Goal: Task Accomplishment & Management: Manage account settings

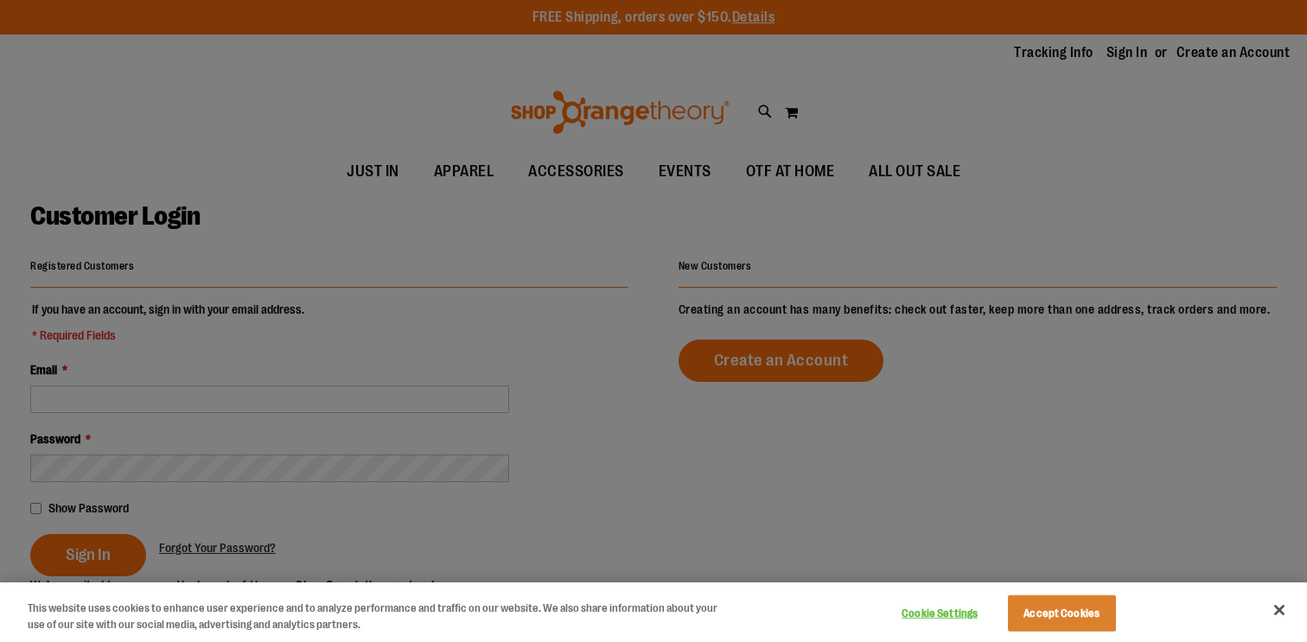
click at [334, 304] on div at bounding box center [653, 321] width 1307 height 642
click at [1287, 620] on button "Close" at bounding box center [1280, 610] width 38 height 38
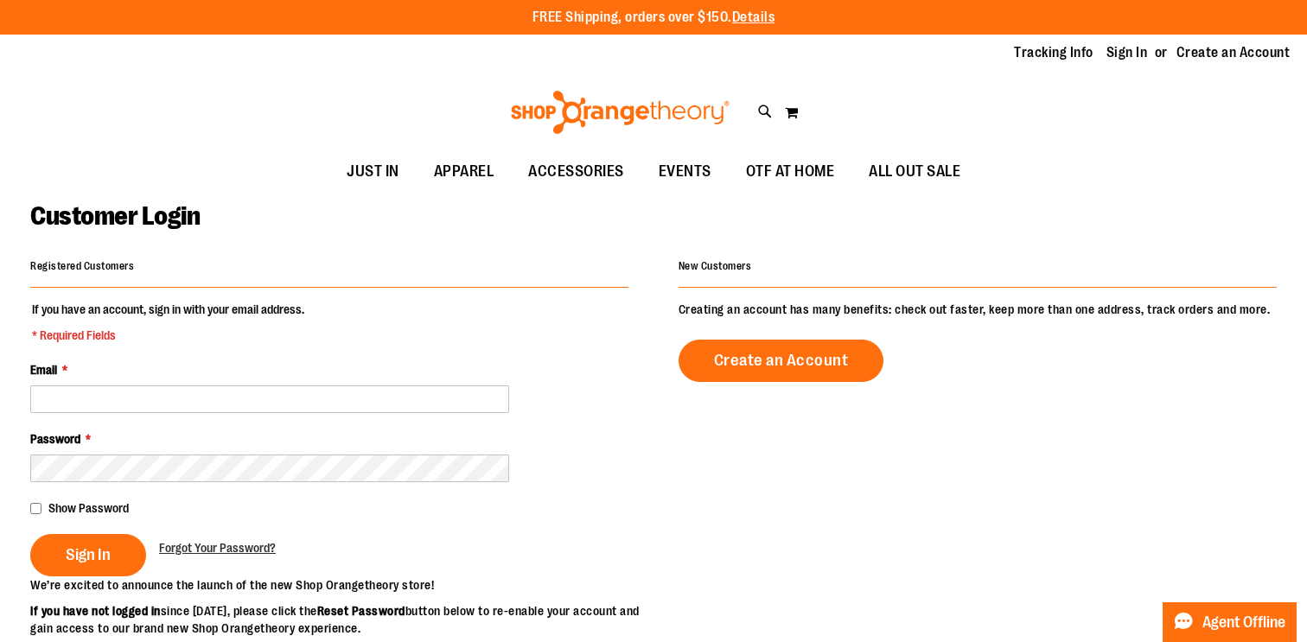
click at [222, 381] on div "Email *" at bounding box center [329, 387] width 598 height 52
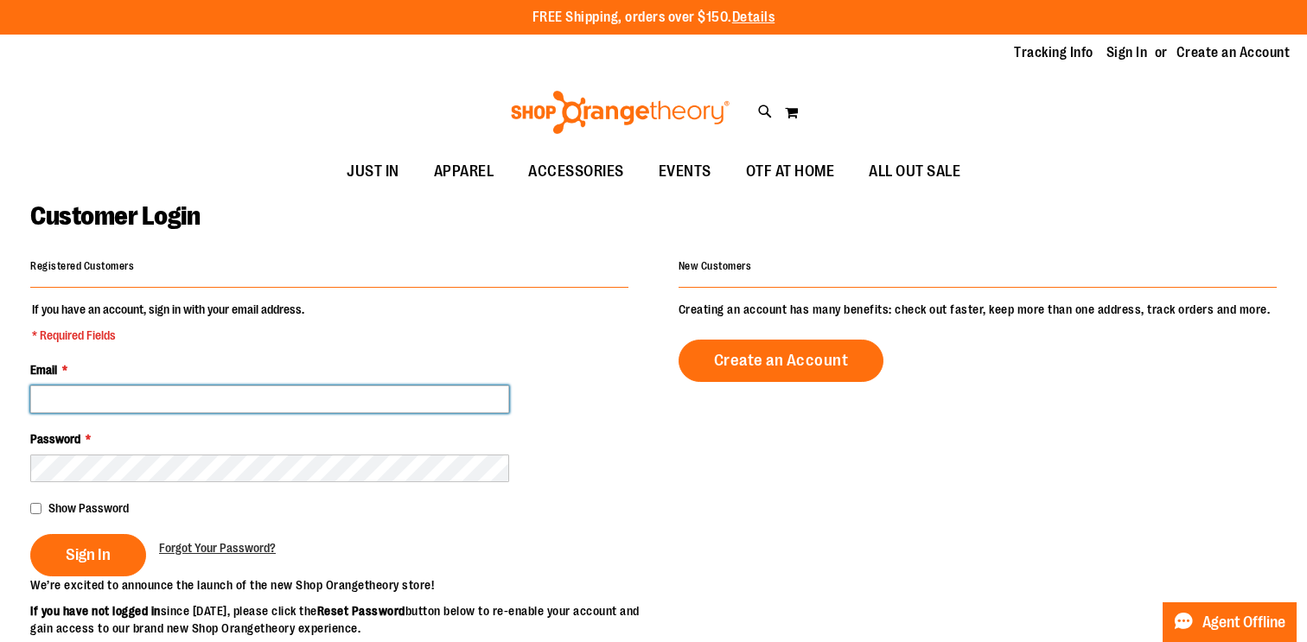
click at [213, 391] on input "Email *" at bounding box center [269, 400] width 479 height 28
type input "**********"
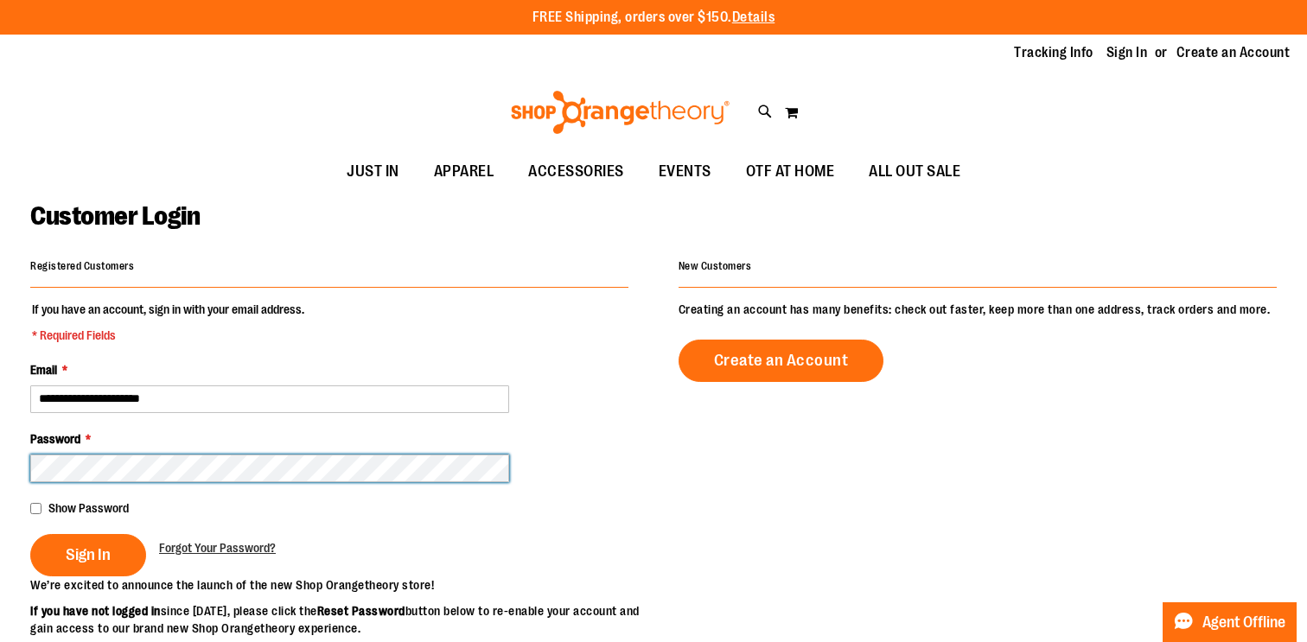
click at [30, 534] on button "Sign In" at bounding box center [88, 555] width 116 height 42
